Goal: Manage account settings

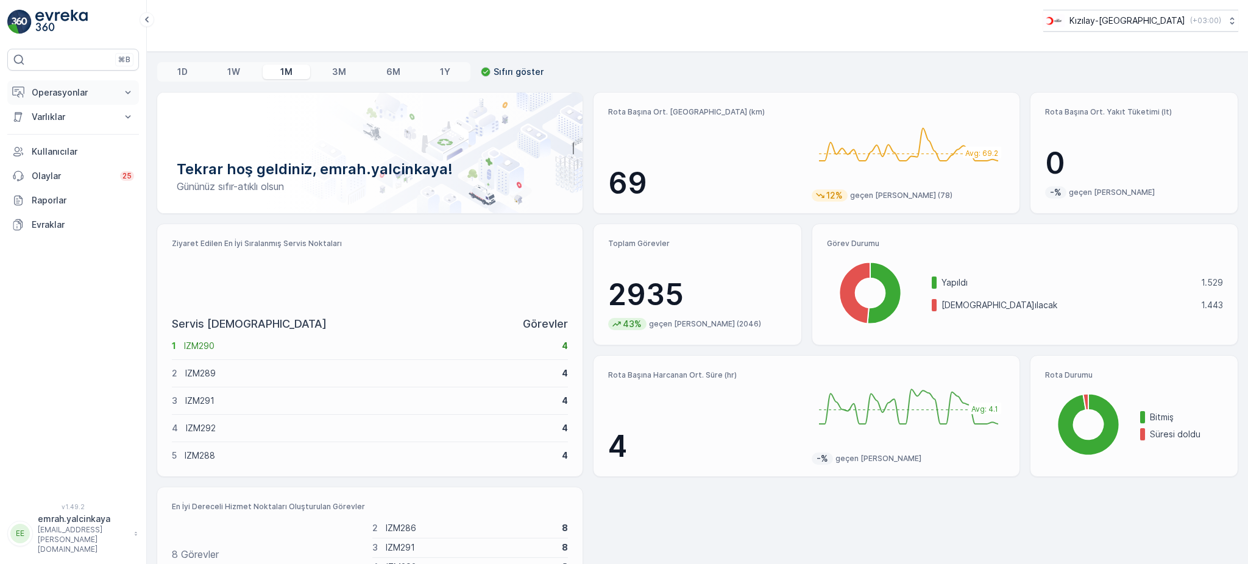
click at [70, 93] on p "Operasyonlar" at bounding box center [73, 93] width 83 height 12
click at [70, 151] on p "Routes & Tasks" at bounding box center [62, 147] width 63 height 12
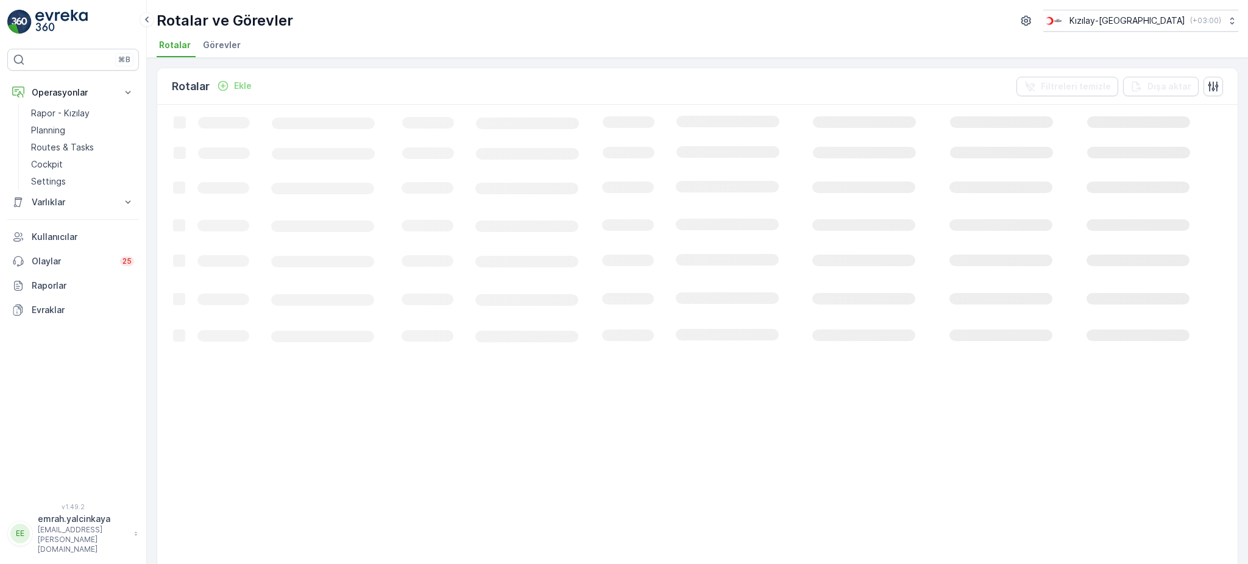
click at [50, 132] on p "Planning" at bounding box center [48, 130] width 34 height 12
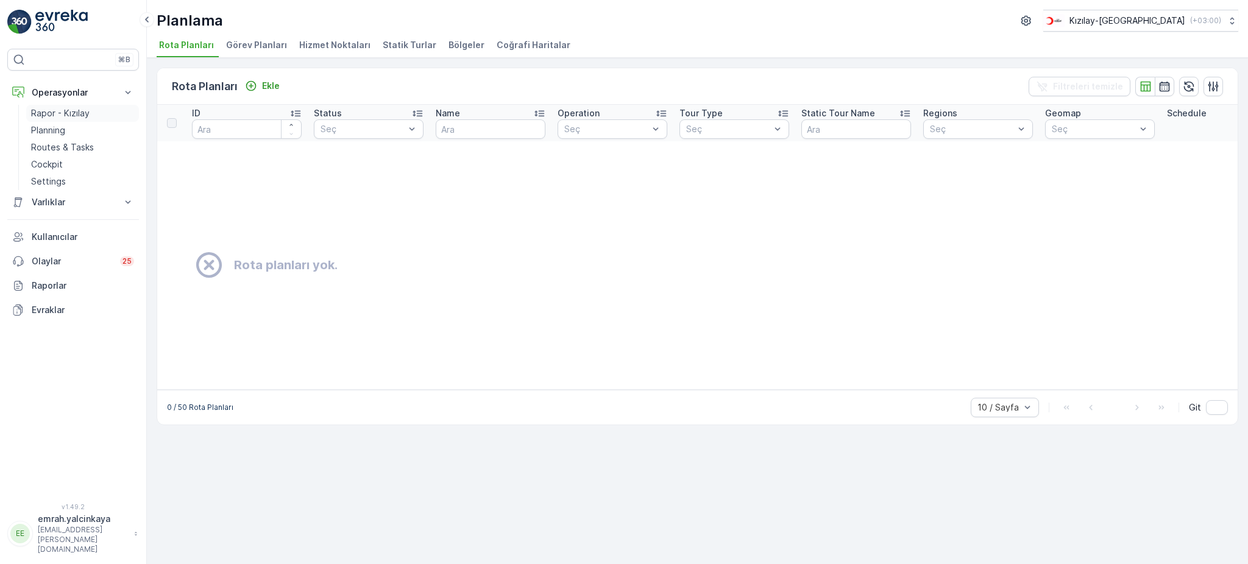
click at [80, 116] on p "Rapor - Kızılay" at bounding box center [60, 113] width 58 height 12
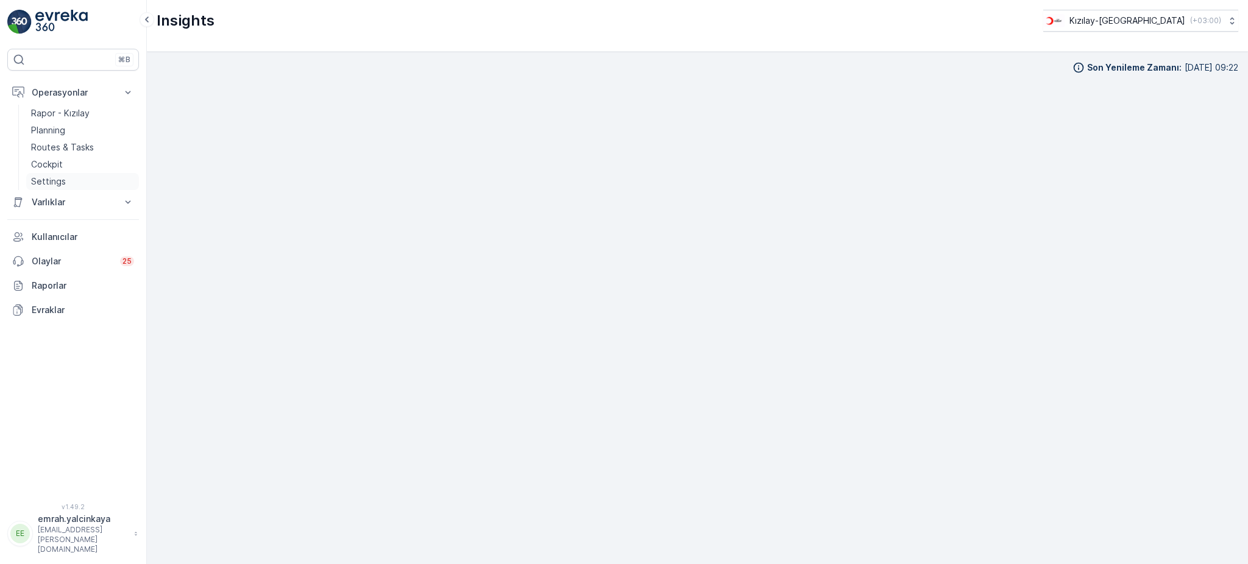
click at [55, 179] on p "Settings" at bounding box center [48, 181] width 35 height 12
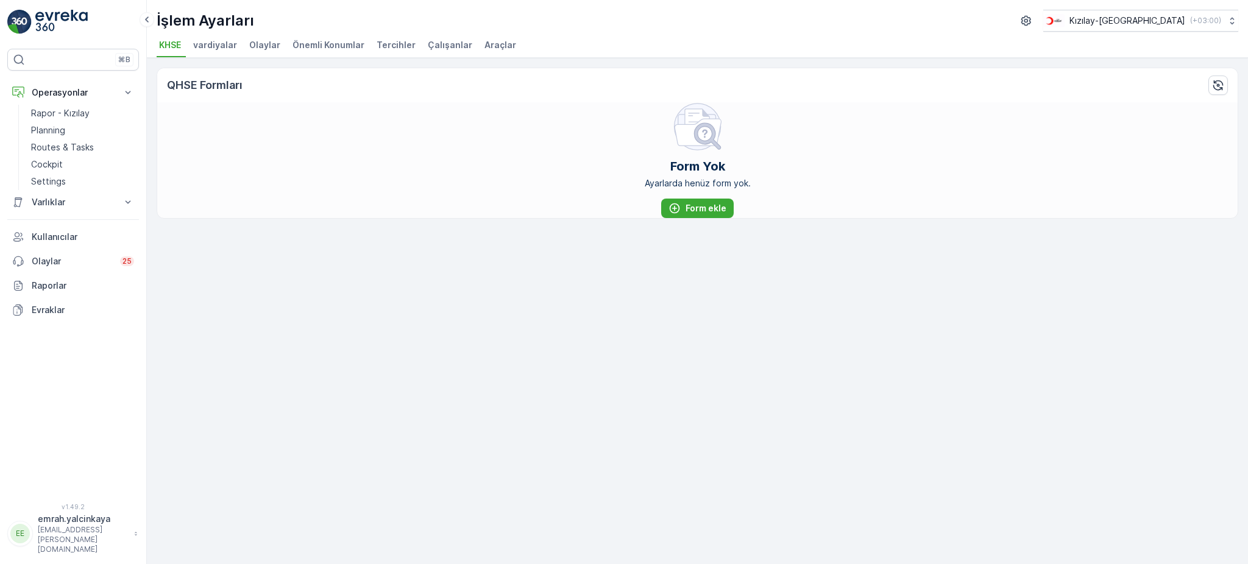
click at [388, 47] on span "Tercihler" at bounding box center [396, 45] width 39 height 12
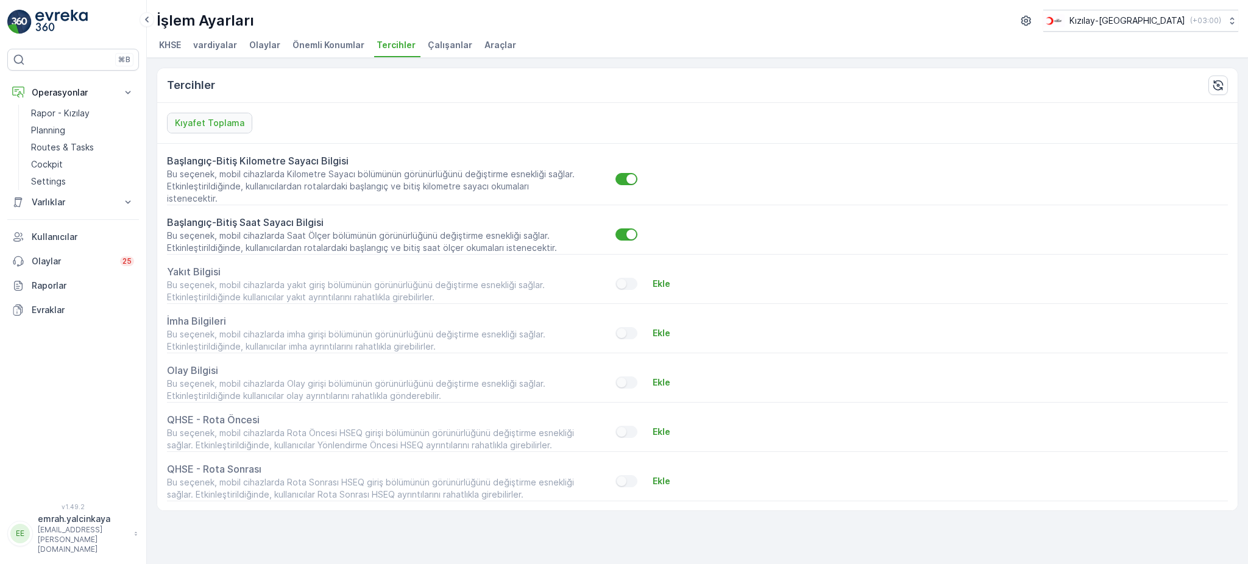
click at [100, 525] on p "emrah.yalcinkaya" at bounding box center [83, 519] width 90 height 12
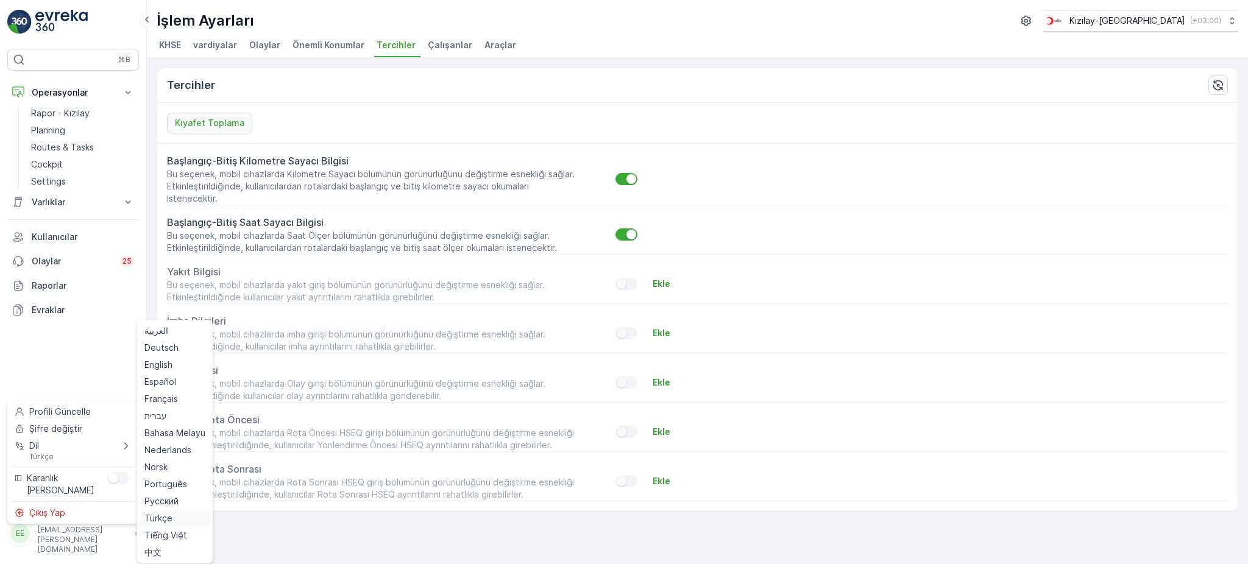
click at [162, 520] on span "Türkçe" at bounding box center [158, 518] width 28 height 12
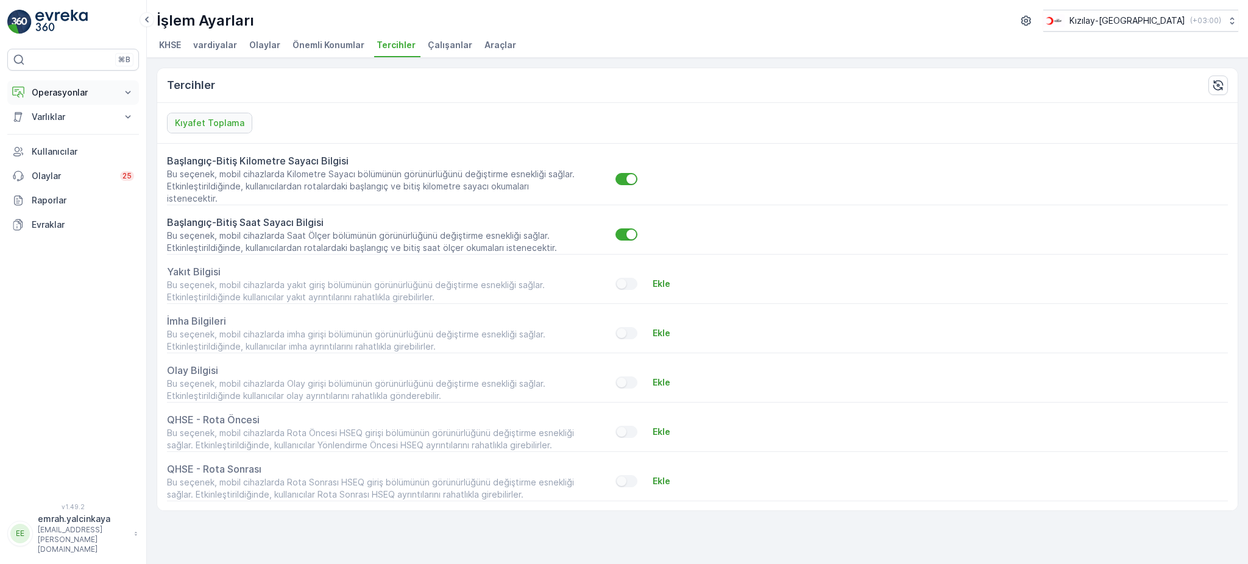
click at [49, 93] on p "Operasyonlar" at bounding box center [73, 93] width 83 height 12
click at [44, 112] on p "Rapor - Kızılay" at bounding box center [60, 113] width 58 height 12
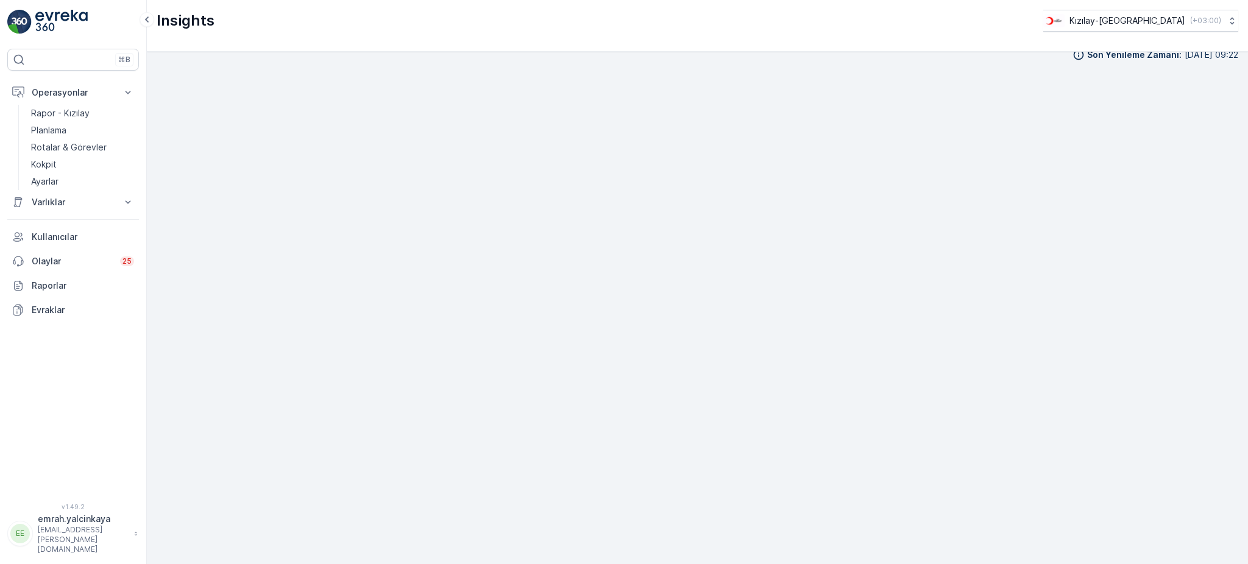
scroll to position [15, 0]
